Goal: Transaction & Acquisition: Purchase product/service

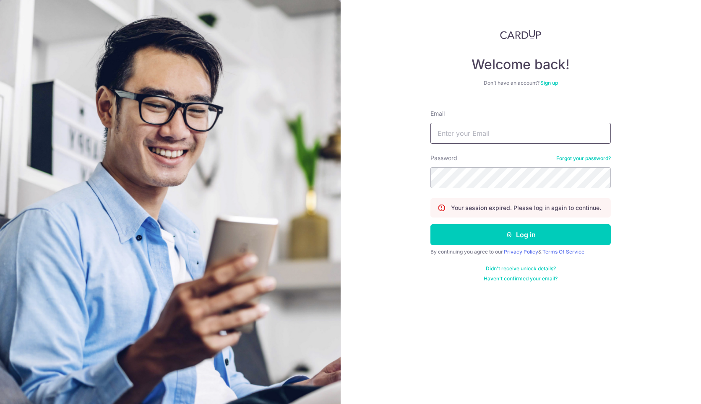
type input "admin@soulsouper.com"
click at [430, 224] on button "Log in" at bounding box center [520, 234] width 180 height 21
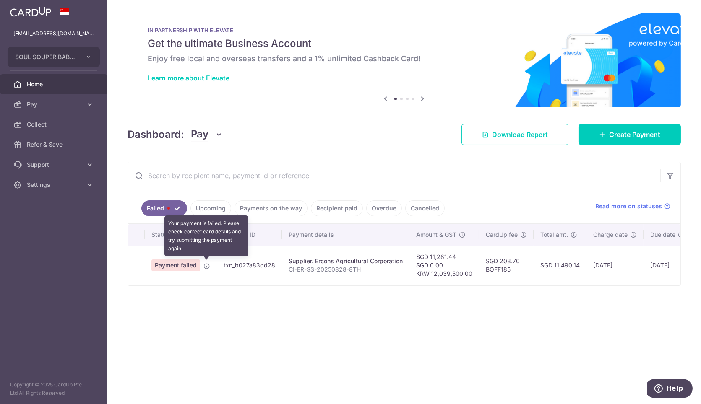
click at [209, 263] on icon at bounding box center [206, 266] width 7 height 7
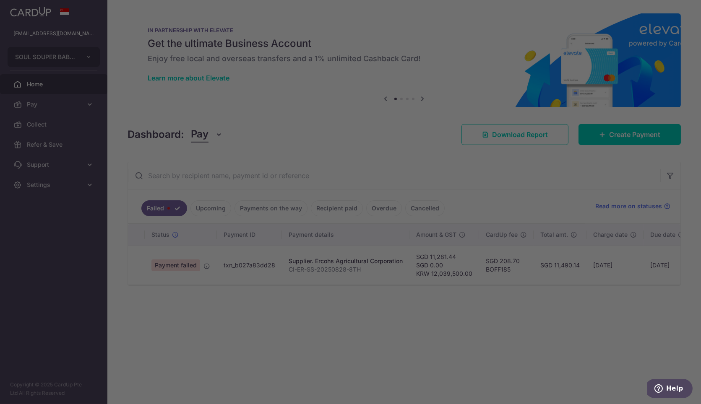
click at [206, 264] on div at bounding box center [354, 204] width 708 height 409
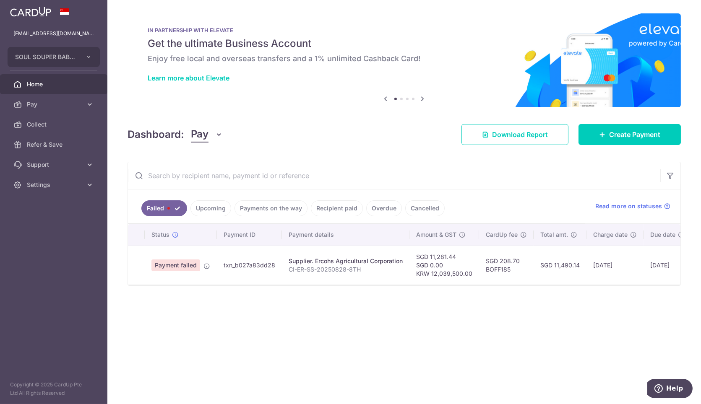
click at [218, 201] on link "Upcoming" at bounding box center [210, 209] width 41 height 16
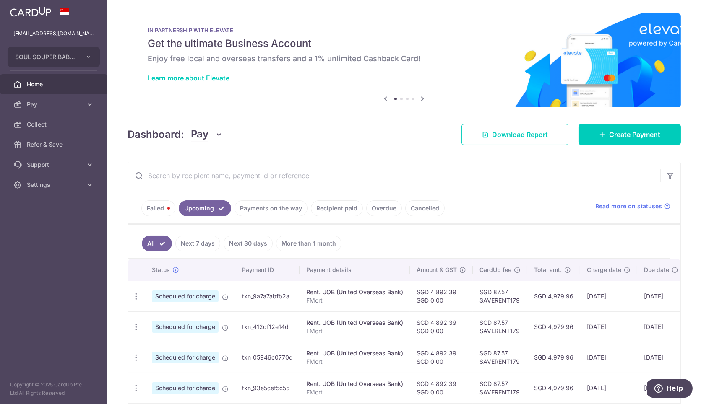
click at [140, 214] on ul "Failed Upcoming Payments on the way Recipient paid Overdue Cancelled" at bounding box center [356, 207] width 457 height 34
click at [154, 208] on link "Failed" at bounding box center [158, 209] width 34 height 16
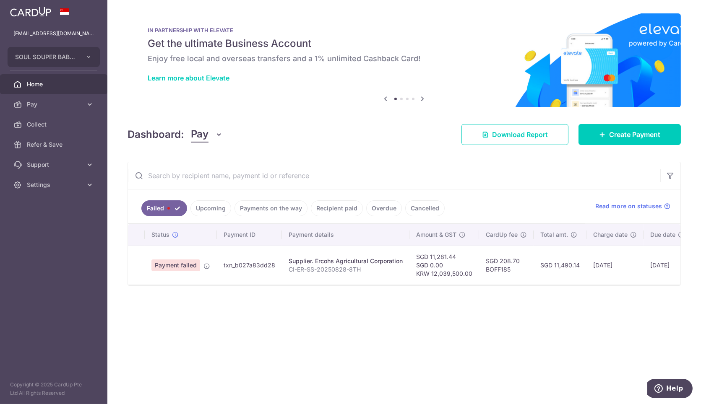
click at [203, 266] on icon at bounding box center [206, 266] width 7 height 7
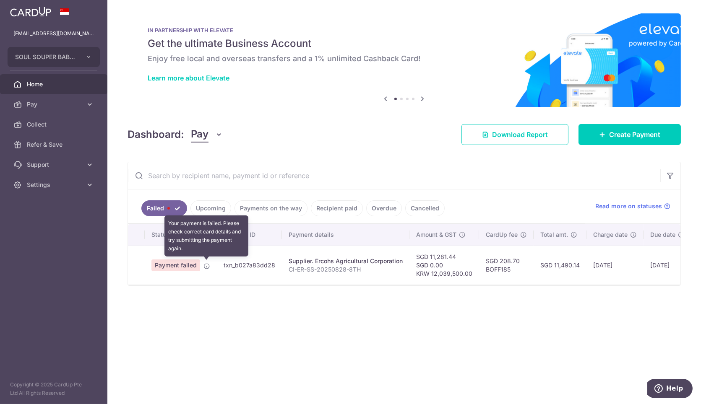
click at [203, 266] on icon at bounding box center [206, 266] width 7 height 7
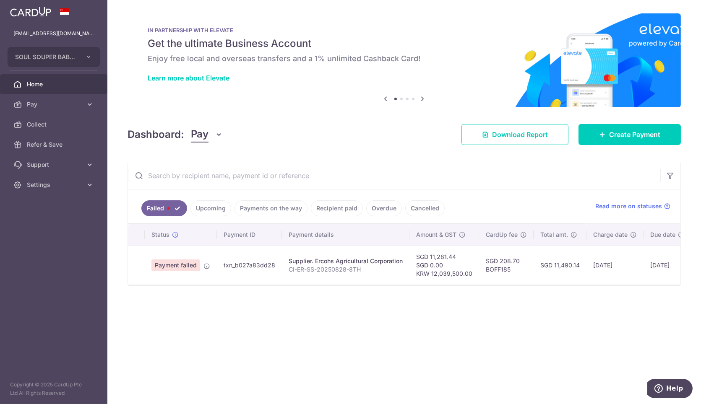
click at [261, 266] on td "txn_b027a83dd28" at bounding box center [249, 265] width 65 height 39
drag, startPoint x: 224, startPoint y: 263, endPoint x: 270, endPoint y: 263, distance: 45.7
click at [270, 263] on td "txn_b027a83dd28" at bounding box center [249, 265] width 65 height 39
click at [433, 261] on td "SGD 11,281.44 SGD 0.00 KRW 12,039,500.00" at bounding box center [444, 265] width 70 height 39
drag, startPoint x: 576, startPoint y: 281, endPoint x: 667, endPoint y: 281, distance: 91.9
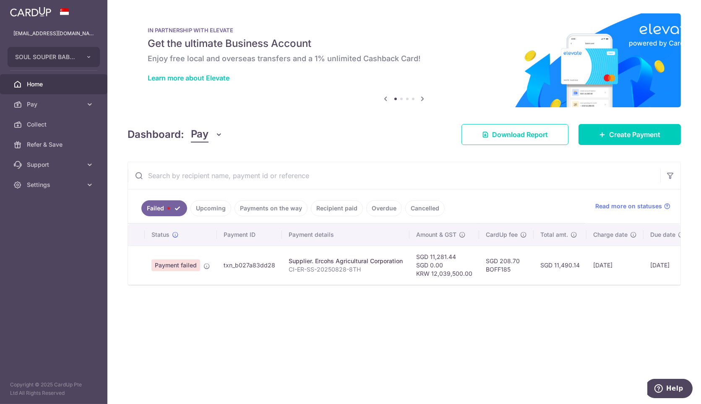
click at [667, 281] on tr "Payment failed txn_b027a83dd28 Supplier. Ercohs Agricultural Corporation CI-ER-…" at bounding box center [441, 265] width 627 height 39
drag, startPoint x: 603, startPoint y: 289, endPoint x: 689, endPoint y: 289, distance: 86.0
click at [689, 289] on div "× Pause Schedule Pause all future payments in this series Pause just this one p…" at bounding box center [404, 202] width 594 height 404
drag, startPoint x: 576, startPoint y: 289, endPoint x: 618, endPoint y: 289, distance: 42.0
click at [618, 286] on div "Failed Upcoming Payments on the way Recipient paid Overdue Cancelled Read more …" at bounding box center [404, 224] width 553 height 124
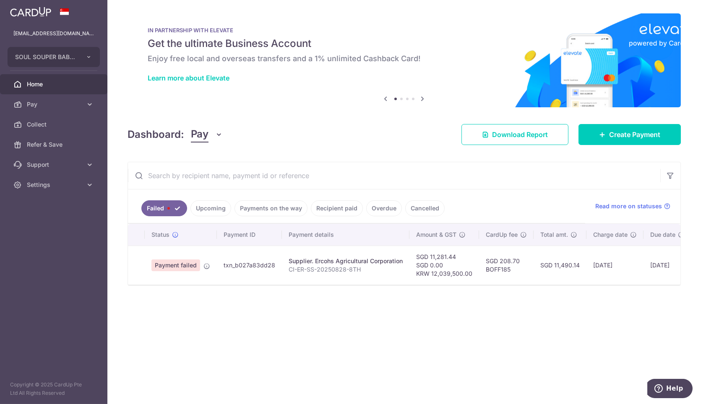
click at [206, 206] on link "Upcoming" at bounding box center [210, 209] width 41 height 16
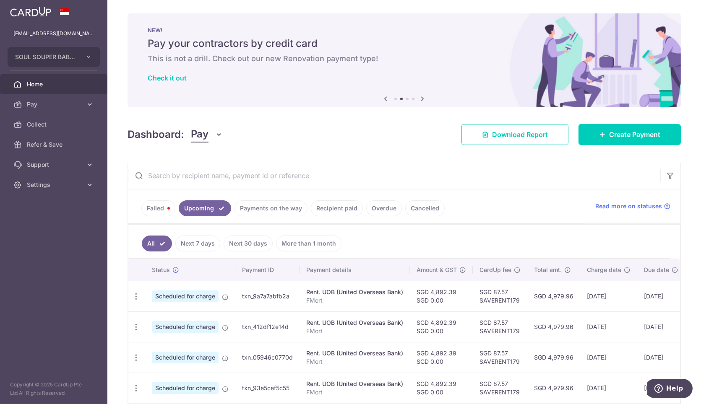
click at [160, 206] on link "Failed" at bounding box center [158, 209] width 34 height 16
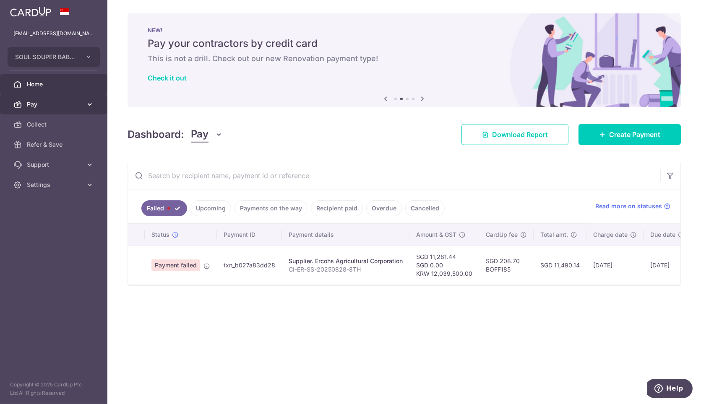
click at [54, 102] on span "Pay" at bounding box center [54, 104] width 55 height 8
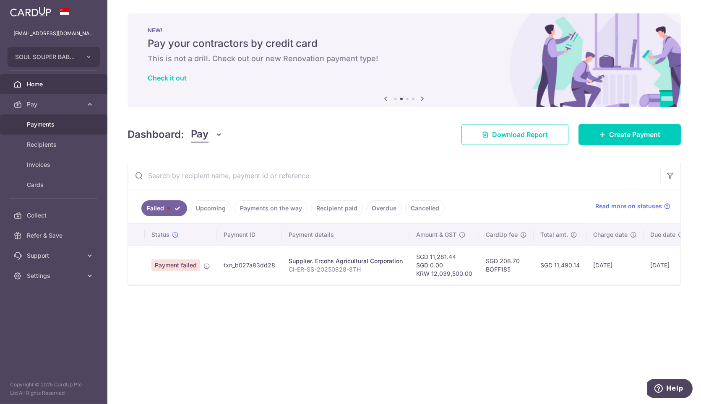
click at [64, 129] on link "Payments" at bounding box center [53, 125] width 107 height 20
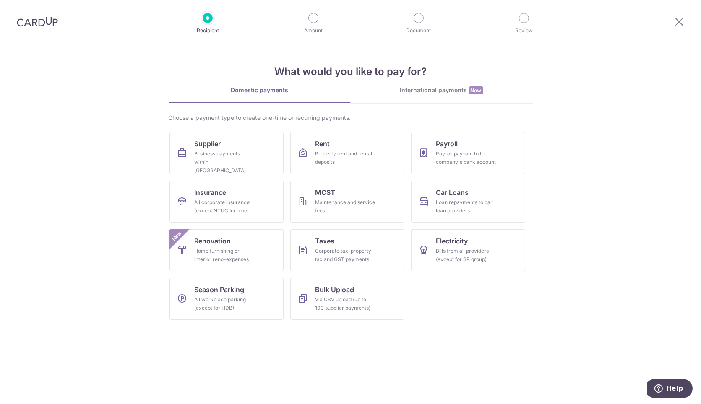
click at [463, 93] on div "International payments New" at bounding box center [442, 90] width 182 height 9
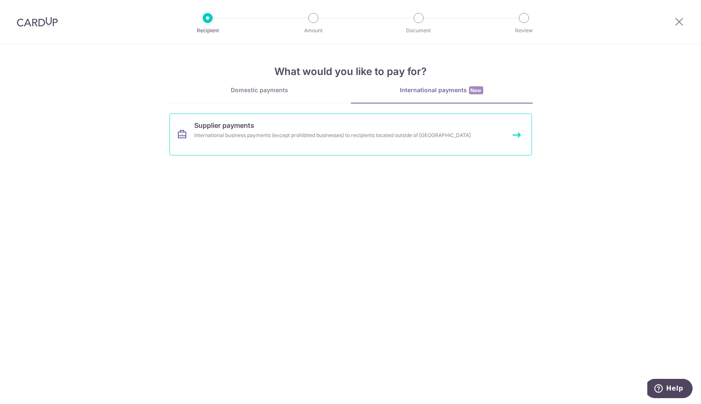
click at [440, 146] on link "Supplier payments International business payments (except prohibited businesses…" at bounding box center [350, 135] width 362 height 42
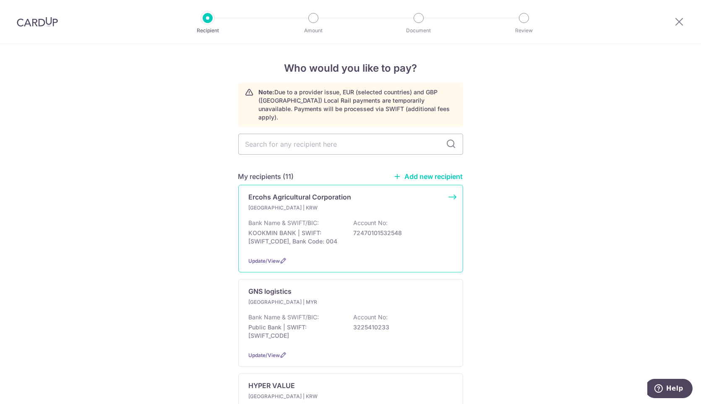
click at [357, 204] on div "South Korea | KRW" at bounding box center [351, 208] width 204 height 8
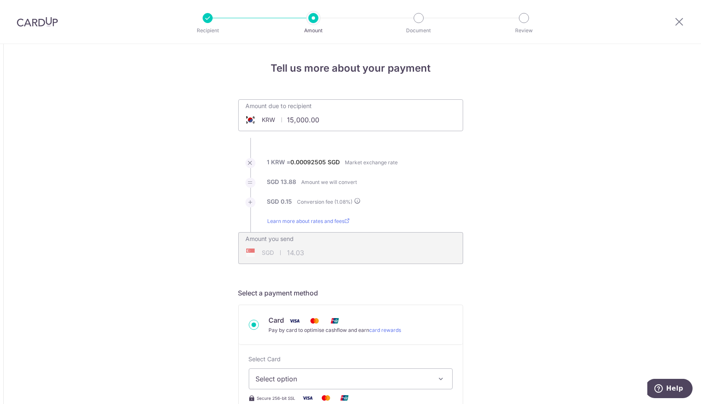
drag, startPoint x: 341, startPoint y: 124, endPoint x: 193, endPoint y: 120, distance: 147.7
paste input "20395"
type input "12,039,500.00"
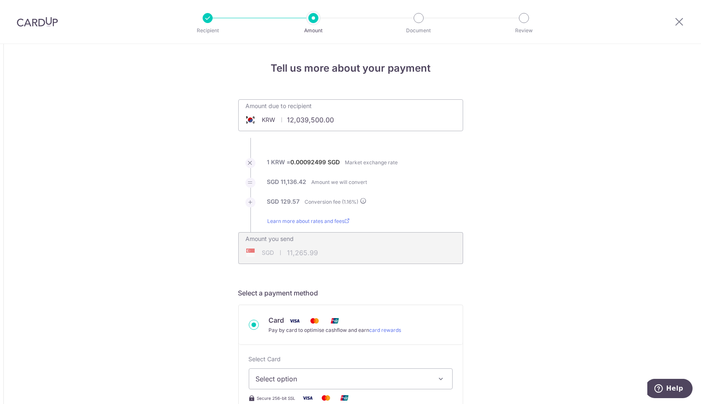
type input "11,265.99"
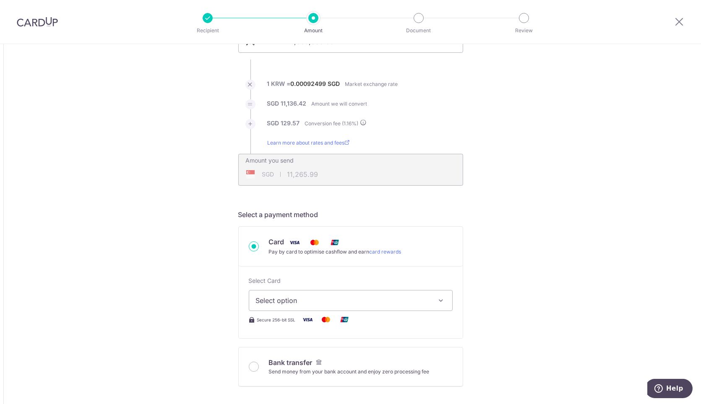
scroll to position [93, 0]
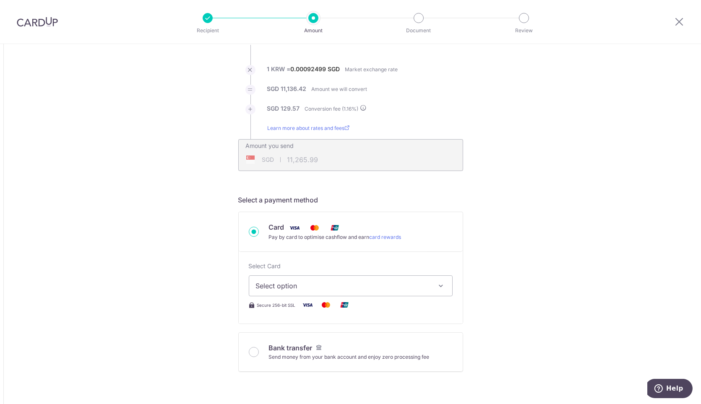
click at [361, 288] on span "Select option" at bounding box center [343, 286] width 175 height 10
click at [365, 281] on span "Select option" at bounding box center [343, 286] width 175 height 10
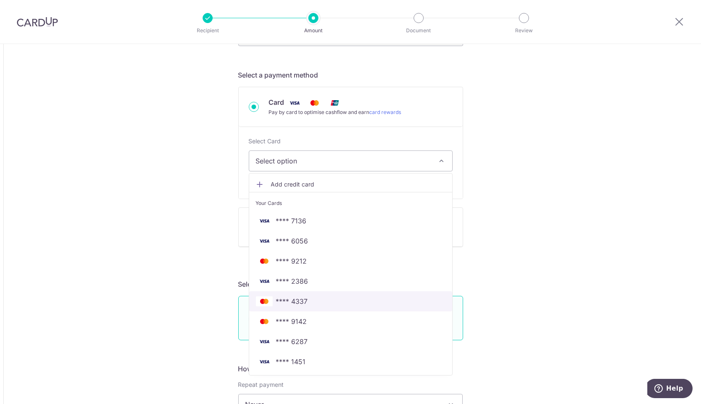
scroll to position [233, 0]
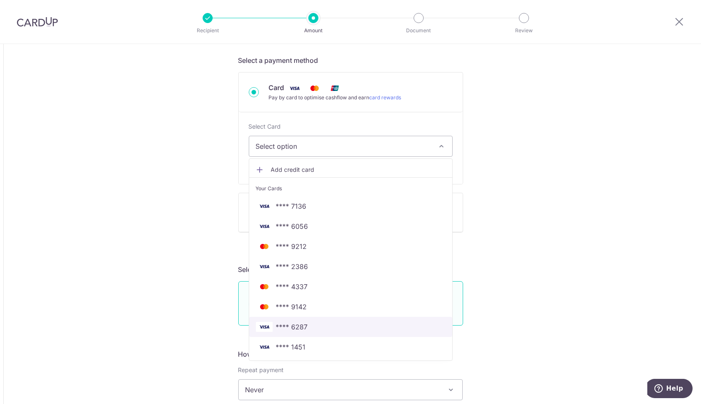
click at [328, 324] on span "**** 6287" at bounding box center [351, 327] width 190 height 10
type input "12,039,500.00"
type input "11,264.86"
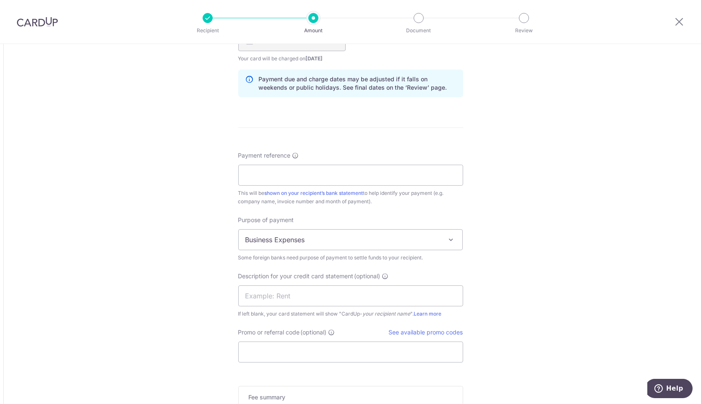
scroll to position [652, 0]
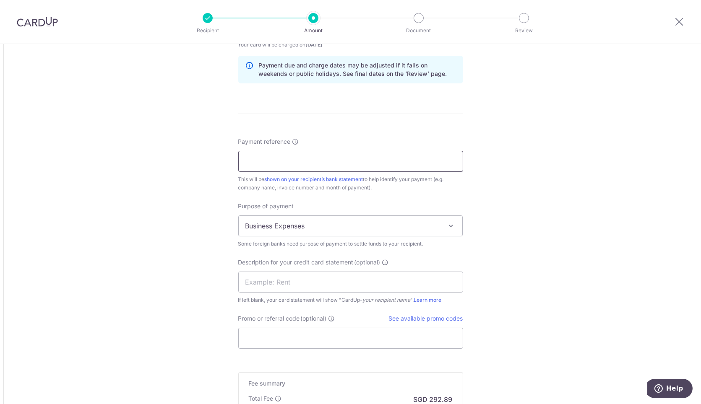
click at [429, 169] on input "Payment reference" at bounding box center [350, 161] width 225 height 21
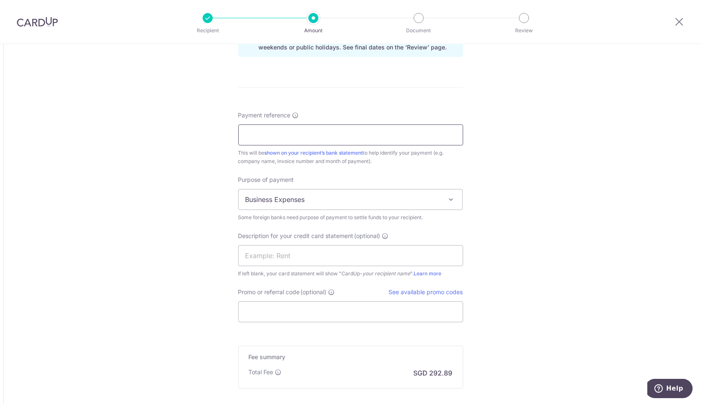
scroll to position [699, 0]
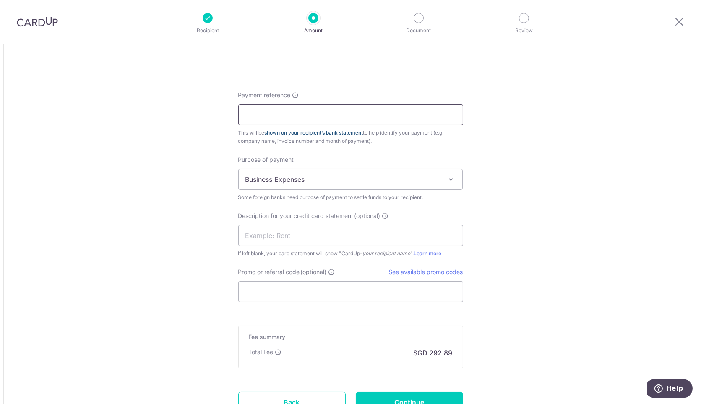
paste input "CI-ER-SS-20250828-8TH"
type input "CI-ER-SS-20250828-8TH"
click at [339, 240] on input "text" at bounding box center [350, 235] width 225 height 21
click at [372, 214] on span "(optional)" at bounding box center [367, 216] width 26 height 8
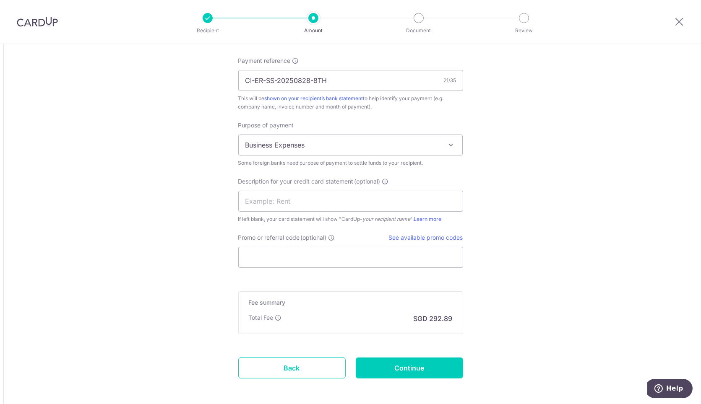
scroll to position [745, 0]
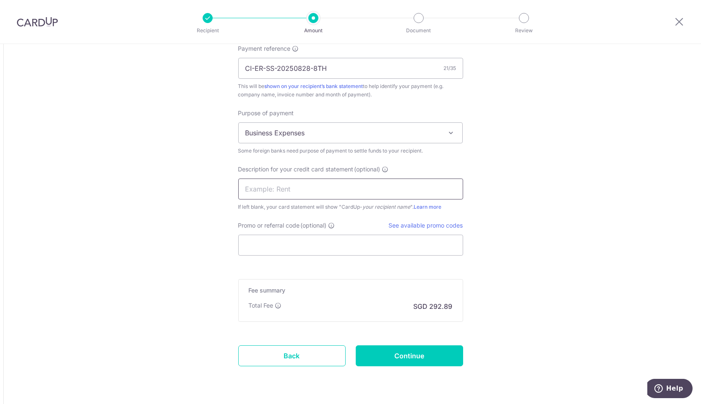
click at [339, 193] on input "text" at bounding box center [350, 189] width 225 height 21
paste input "CI-ER-SS-202508"
click at [253, 187] on input "CI-ER-SS-202508" at bounding box center [350, 189] width 225 height 21
click at [264, 189] on input "CIER-SS-202508" at bounding box center [350, 189] width 225 height 21
click at [262, 187] on input "CIER-SS-202508" at bounding box center [350, 189] width 225 height 21
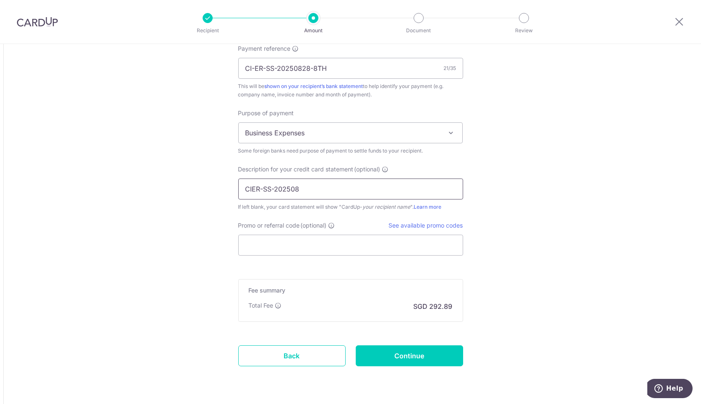
click at [262, 187] on input "CIER-SS-202508" at bounding box center [350, 189] width 225 height 21
click at [270, 187] on input "CIERSS-202508" at bounding box center [350, 189] width 225 height 21
click at [378, 186] on input "CIERSS202508" at bounding box center [350, 189] width 225 height 21
type input "CIERSS202508"
click at [336, 227] on div "Promo or referral code (optional) See available promo codes The discounted fee …" at bounding box center [350, 239] width 225 height 34
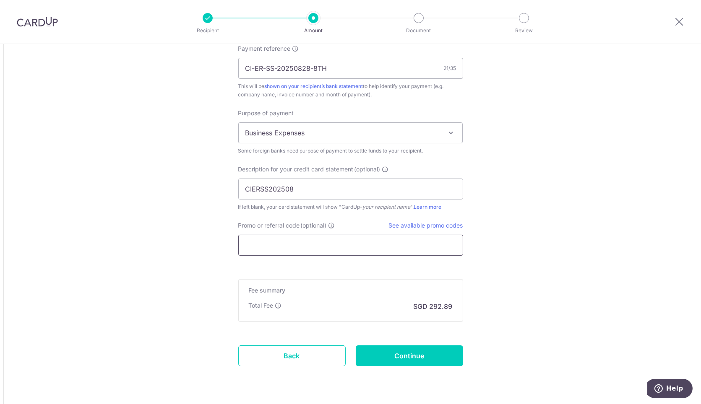
click at [338, 235] on input "Promo or referral code (optional)" at bounding box center [350, 245] width 225 height 21
click at [437, 222] on link "See available promo codes" at bounding box center [426, 225] width 74 height 7
click at [307, 238] on input "Promo or referral code (optional)" at bounding box center [350, 245] width 225 height 21
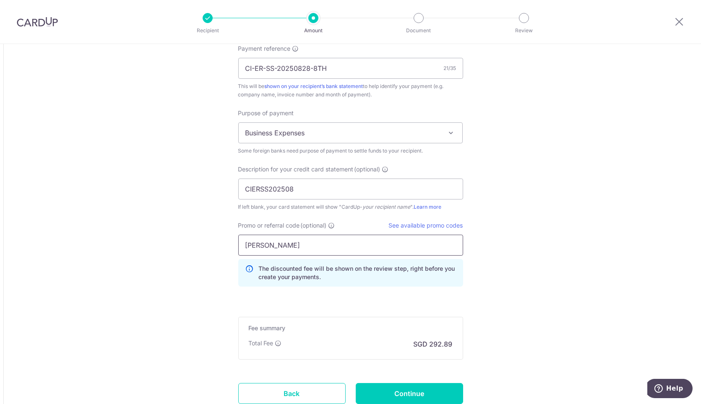
drag, startPoint x: 338, startPoint y: 242, endPoint x: 67, endPoint y: 246, distance: 271.0
paste input "CI-ER-SS-20250828-8TH"
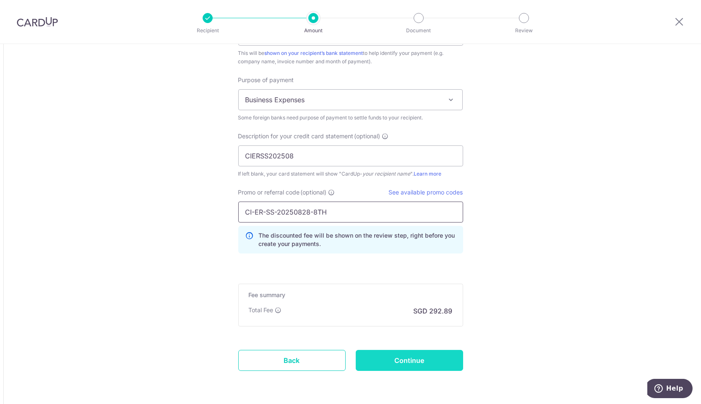
scroll to position [792, 0]
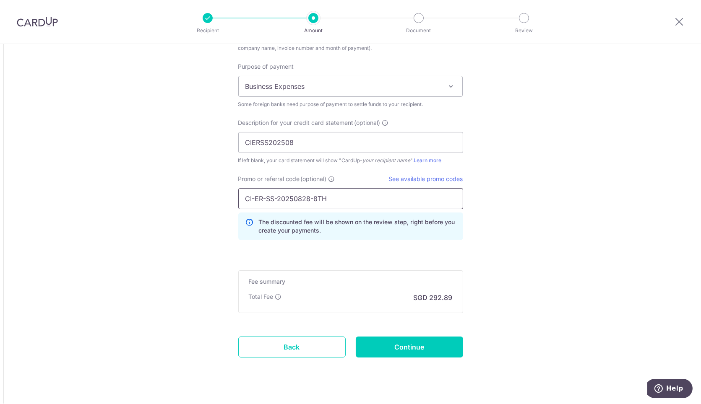
paste input "BOFF185"
drag, startPoint x: 375, startPoint y: 190, endPoint x: 85, endPoint y: 186, distance: 289.5
paste input "text"
type input "BOFF185"
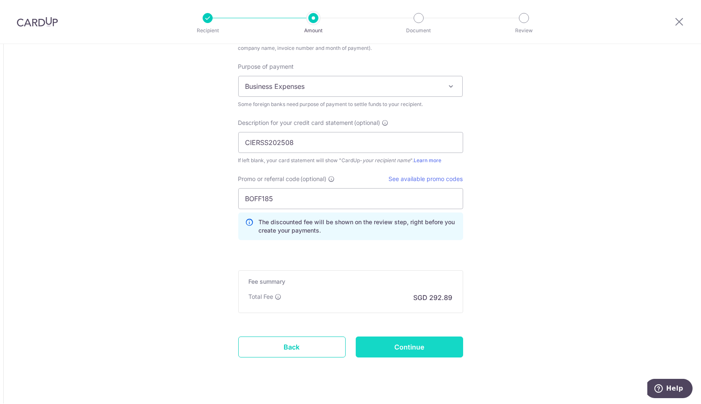
click at [388, 337] on input "Continue" at bounding box center [409, 347] width 107 height 21
type input "Create Schedule"
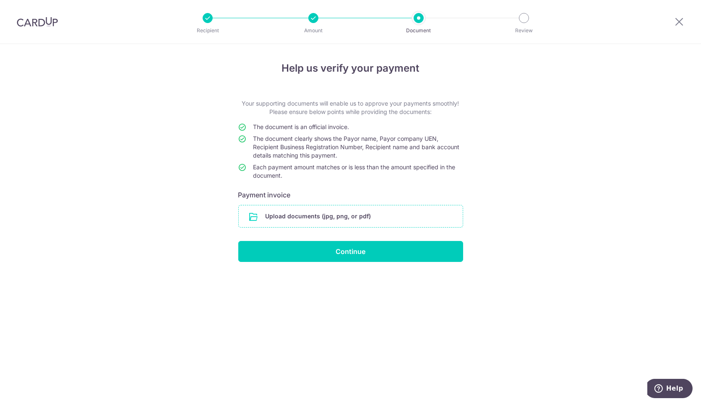
click at [432, 227] on div "Upload documents (jpg, png, or pdf)" at bounding box center [350, 216] width 225 height 23
click at [433, 222] on input "file" at bounding box center [351, 217] width 224 height 22
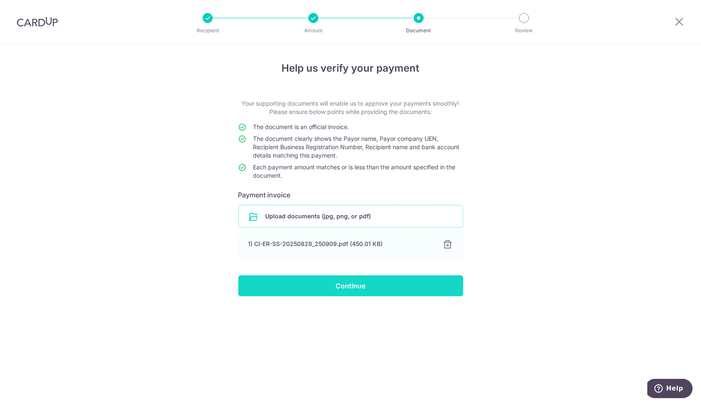
click at [418, 295] on input "Continue" at bounding box center [350, 286] width 225 height 21
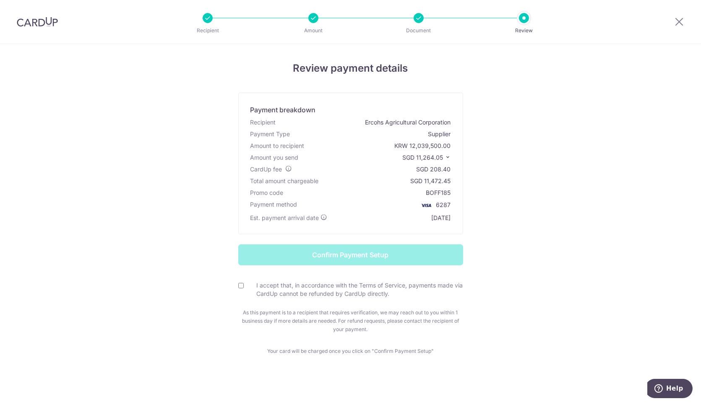
click at [238, 283] on input "I accept that, in accordance with the Terms of Service, payments made via CardU…" at bounding box center [240, 285] width 5 height 5
checkbox input "true"
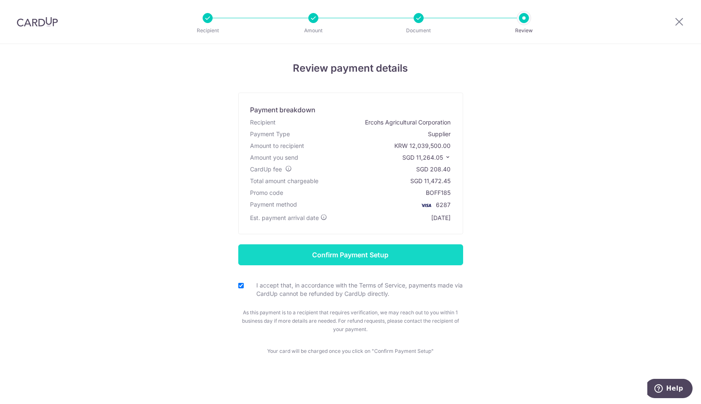
click at [436, 249] on input "Confirm Payment Setup" at bounding box center [350, 255] width 225 height 21
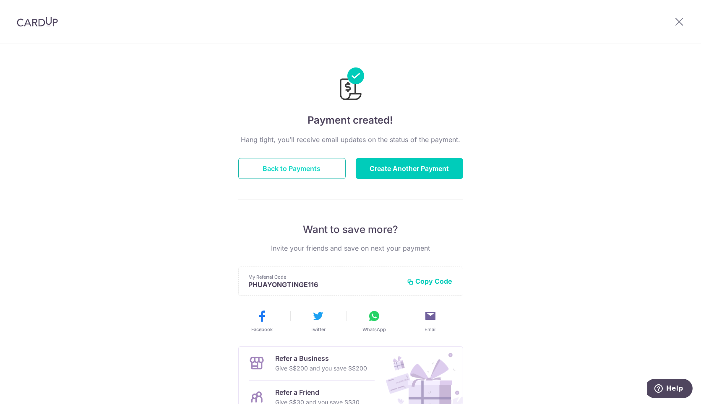
click at [289, 167] on button "Back to Payments" at bounding box center [291, 168] width 107 height 21
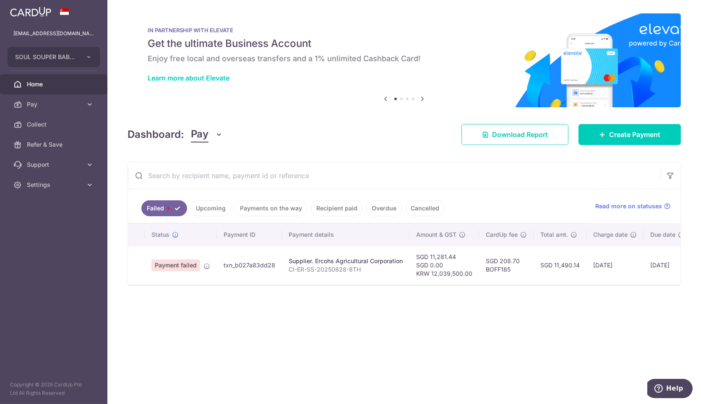
click at [222, 206] on link "Upcoming" at bounding box center [210, 209] width 41 height 16
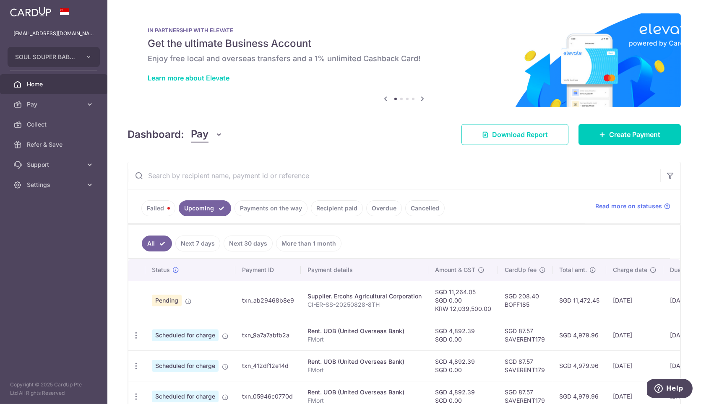
click at [249, 206] on link "Payments on the way" at bounding box center [271, 209] width 73 height 16
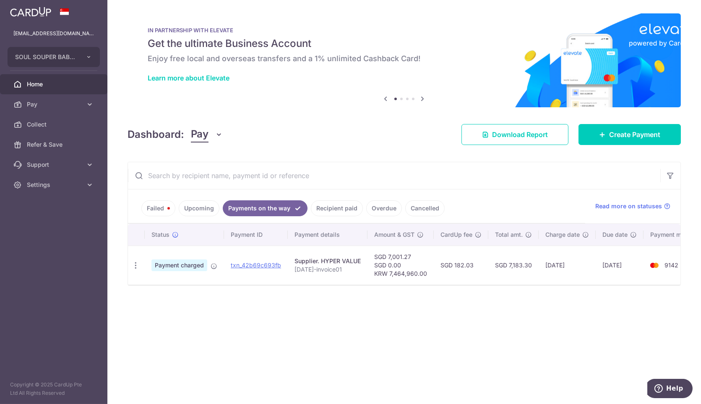
click at [472, 324] on div "× Pause Schedule Pause all future payments in this series Pause just this one p…" at bounding box center [404, 202] width 594 height 404
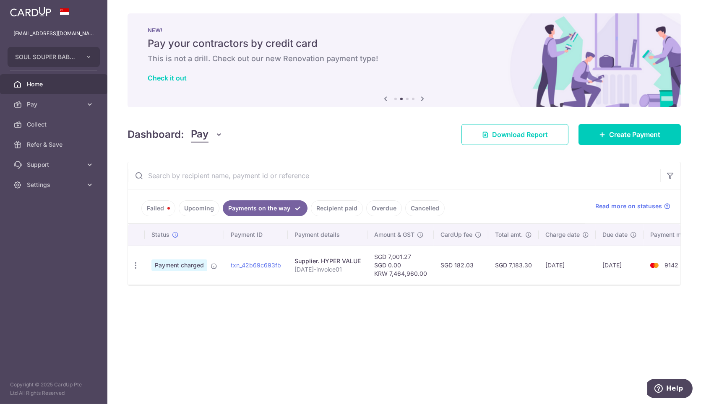
click at [228, 295] on div "× Pause Schedule Pause all future payments in this series Pause just this one p…" at bounding box center [404, 202] width 594 height 404
click at [344, 327] on div "× Pause Schedule Pause all future payments in this series Pause just this one p…" at bounding box center [404, 202] width 594 height 404
click at [139, 261] on icon "button" at bounding box center [135, 265] width 9 height 9
click at [161, 284] on span "PDF Receipt" at bounding box center [180, 288] width 57 height 8
